Goal: Find specific page/section: Find specific page/section

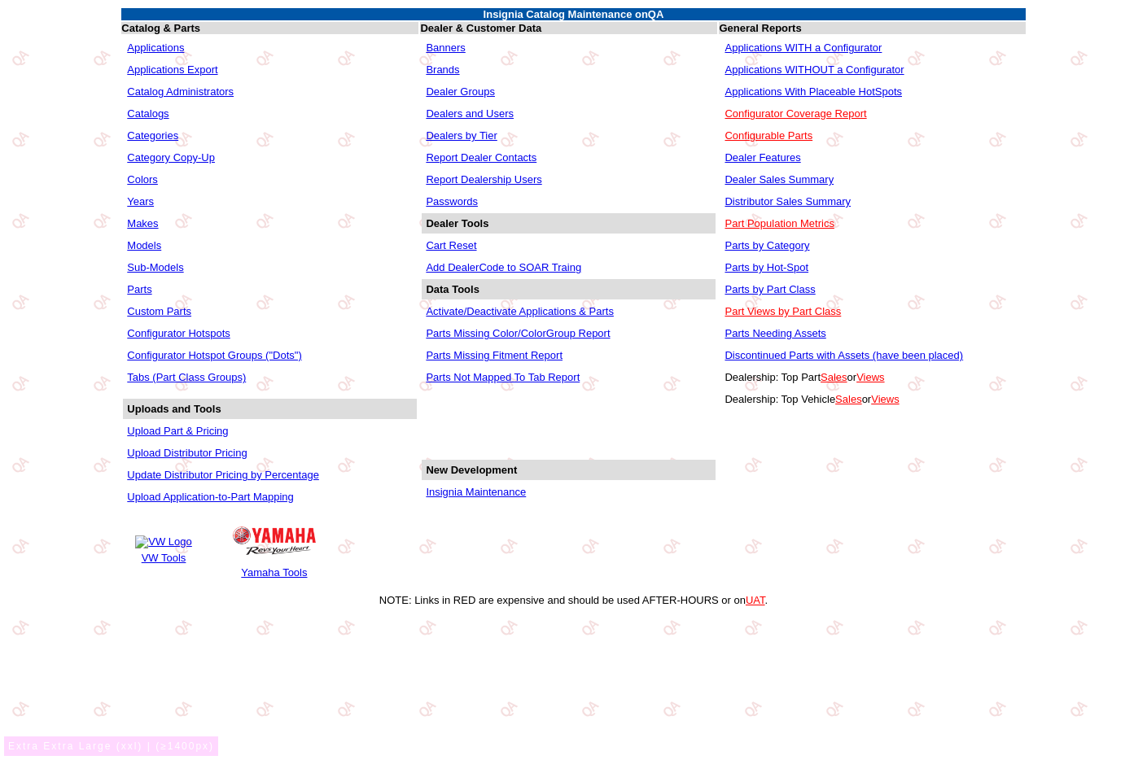
click at [147, 286] on link "Parts" at bounding box center [139, 289] width 24 height 12
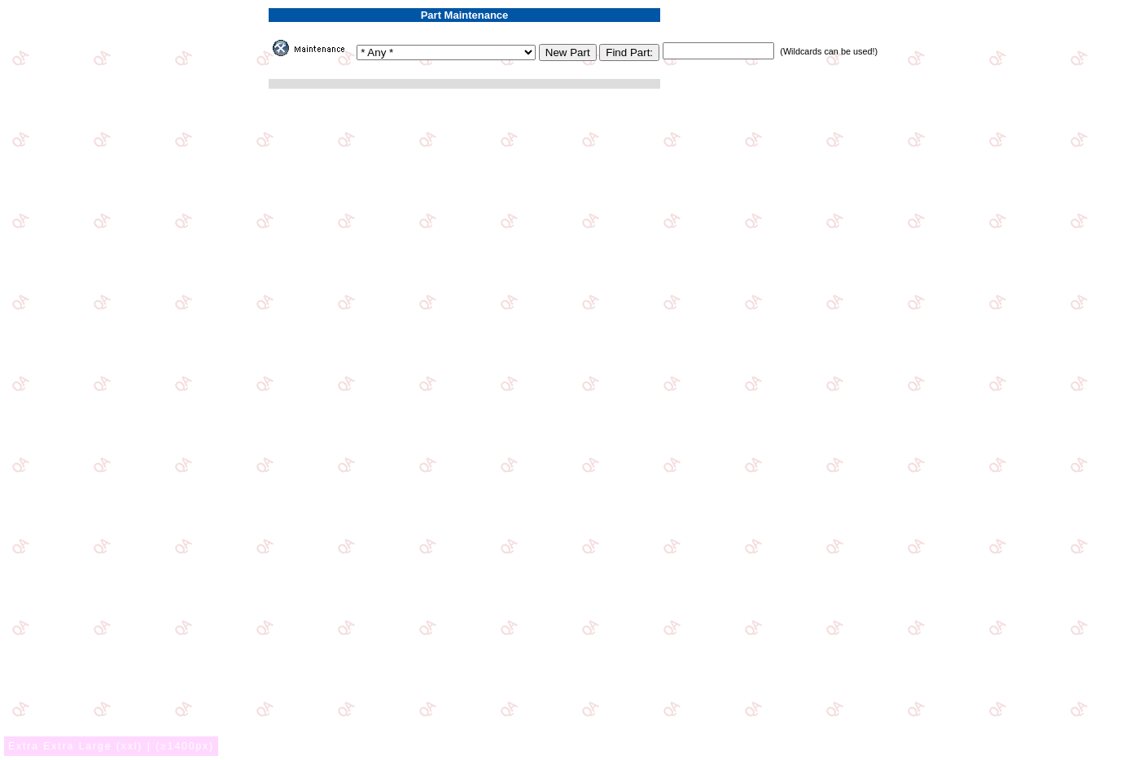
click at [700, 56] on input "text" at bounding box center [719, 50] width 112 height 17
paste input "VPLVC0060"
type input "VPLVC0060"
click at [613, 55] on input "Find Part:" at bounding box center [629, 52] width 60 height 17
